Goal: Information Seeking & Learning: Learn about a topic

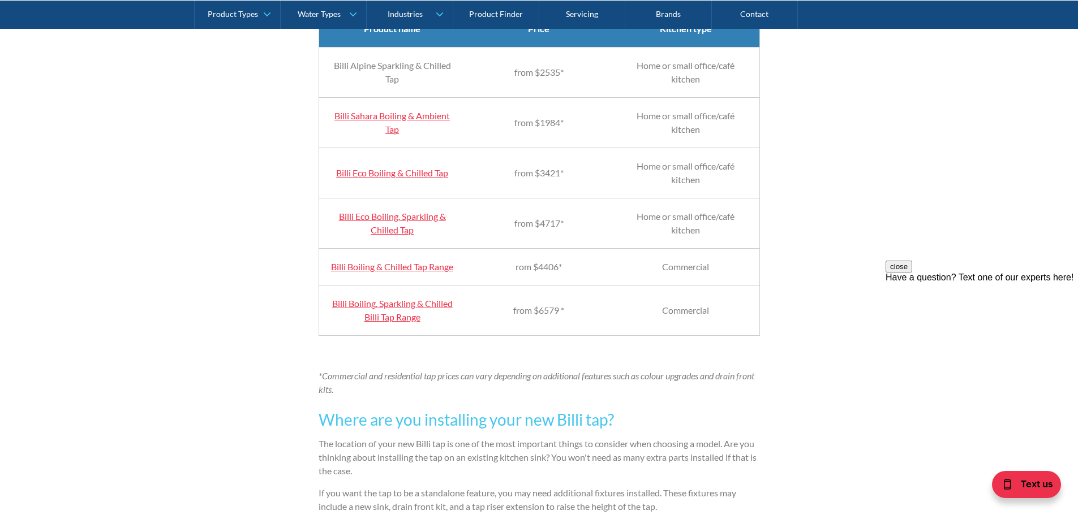
scroll to position [1188, 0]
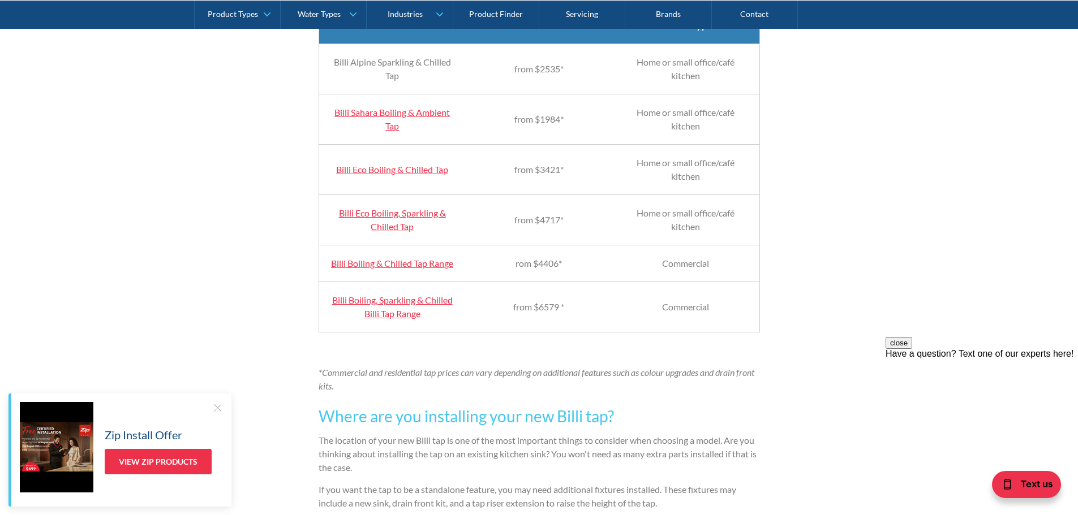
click at [399, 319] on link "Billi Boiling, Sparkling & Chilled Billi Tap Range" at bounding box center [392, 307] width 121 height 24
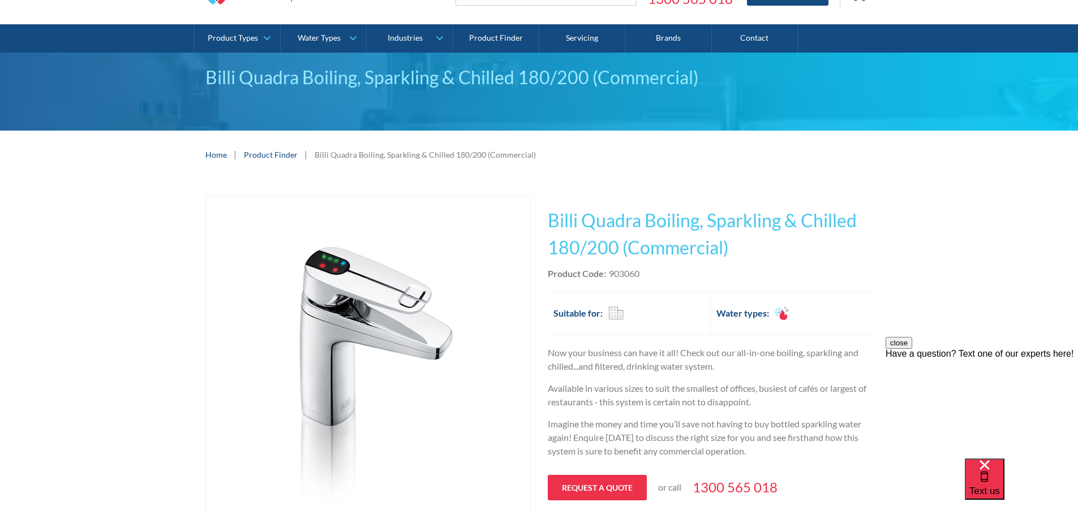
scroll to position [57, 0]
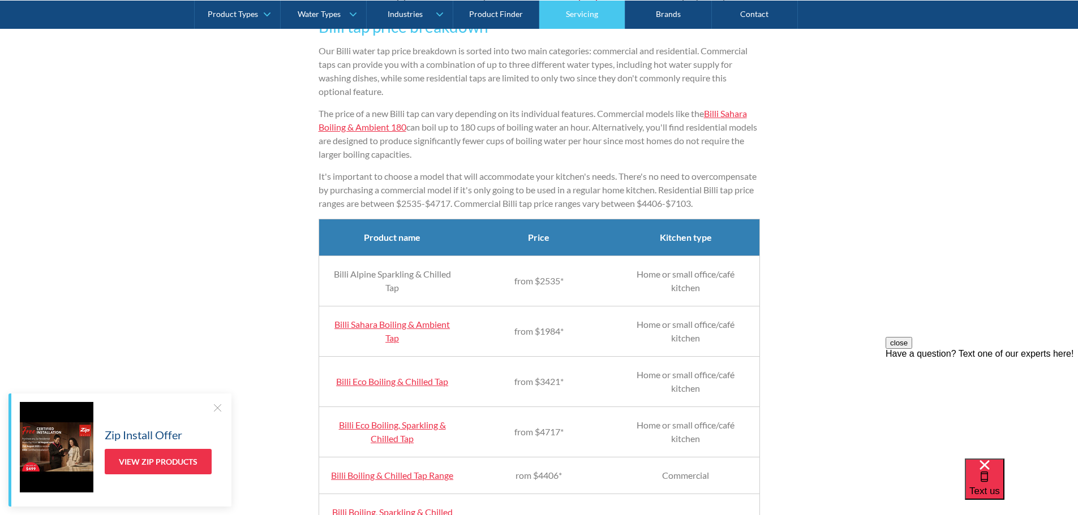
scroll to position [962, 0]
